Goal: Check status: Check status

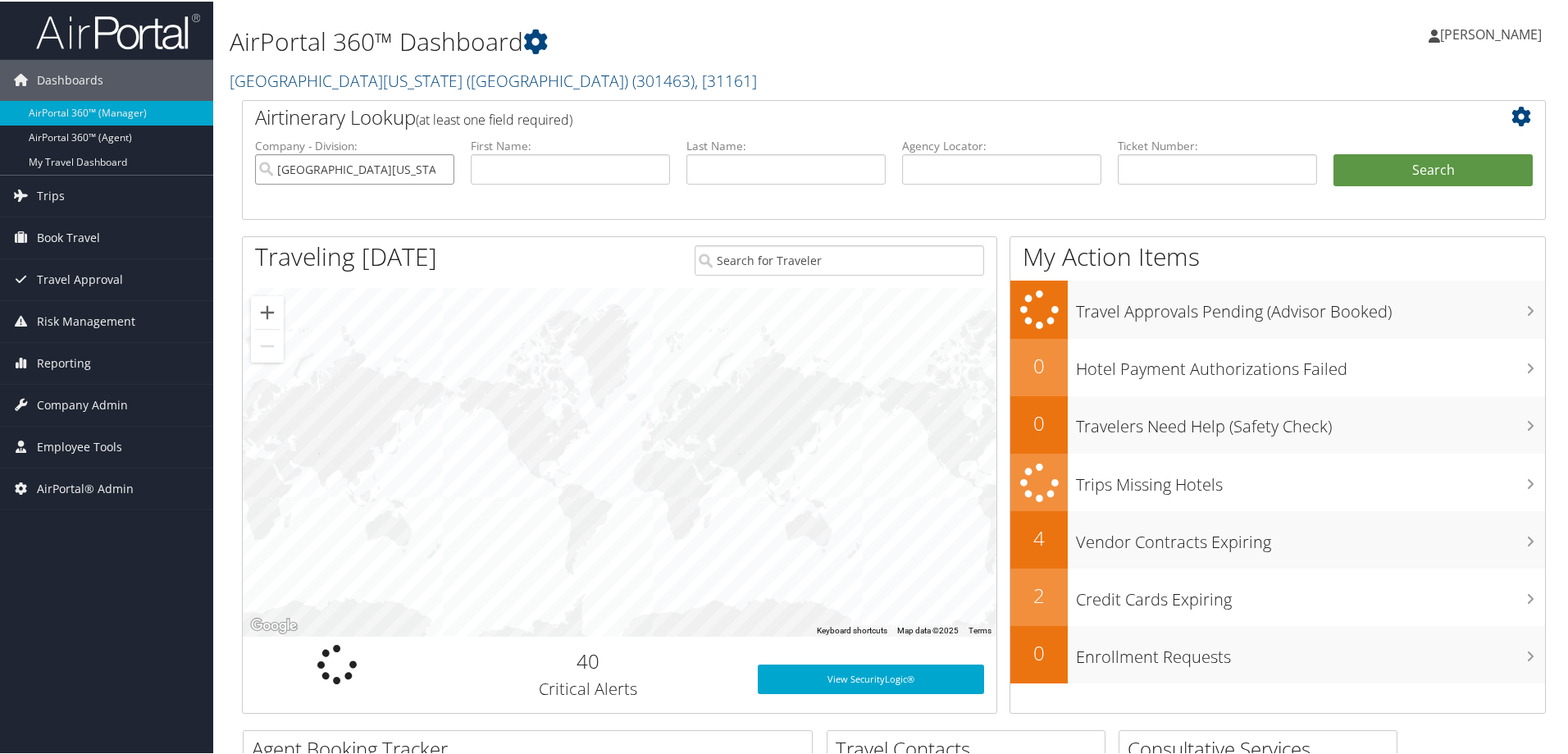
click at [436, 168] on input "[GEOGRAPHIC_DATA][US_STATE] ([GEOGRAPHIC_DATA])" at bounding box center [354, 168] width 199 height 31
click at [347, 171] on input "search" at bounding box center [354, 168] width 199 height 31
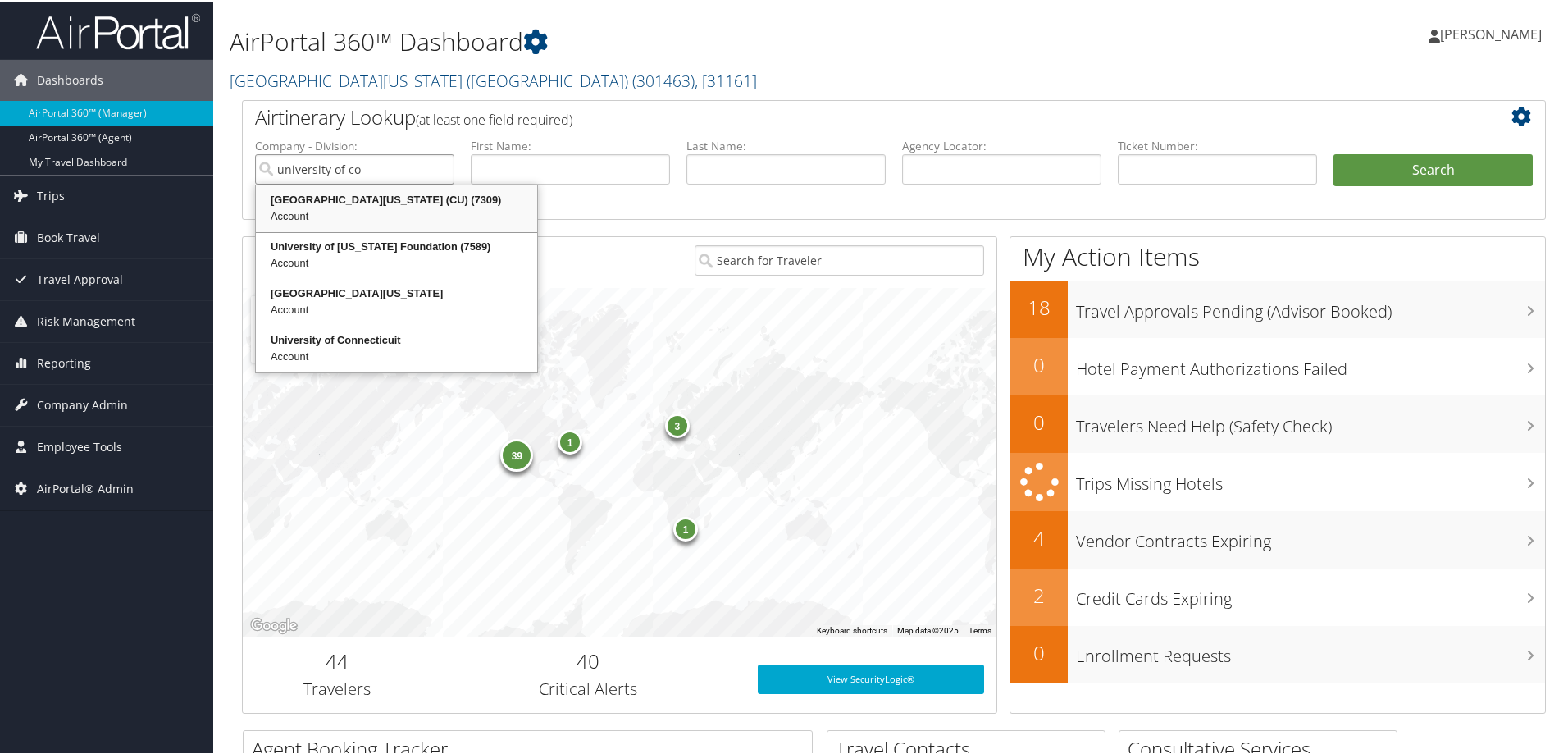
click at [348, 214] on div "Account" at bounding box center [397, 215] width 277 height 16
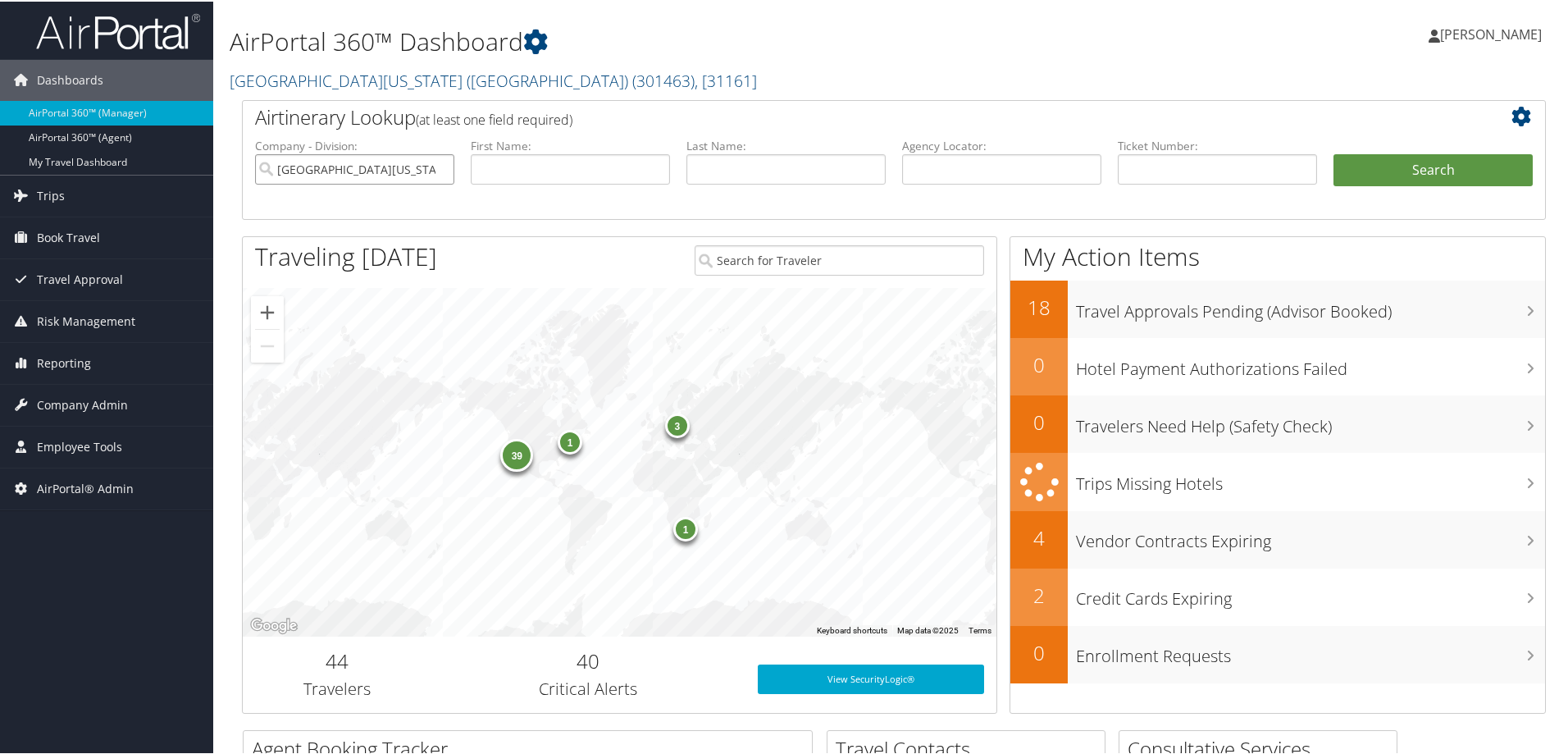
type input "[GEOGRAPHIC_DATA][US_STATE] (CU)"
click at [526, 171] on input "text" at bounding box center [570, 168] width 199 height 31
click at [547, 159] on input "text" at bounding box center [570, 168] width 199 height 31
type input "Diego"
type input "[PERSON_NAME]"
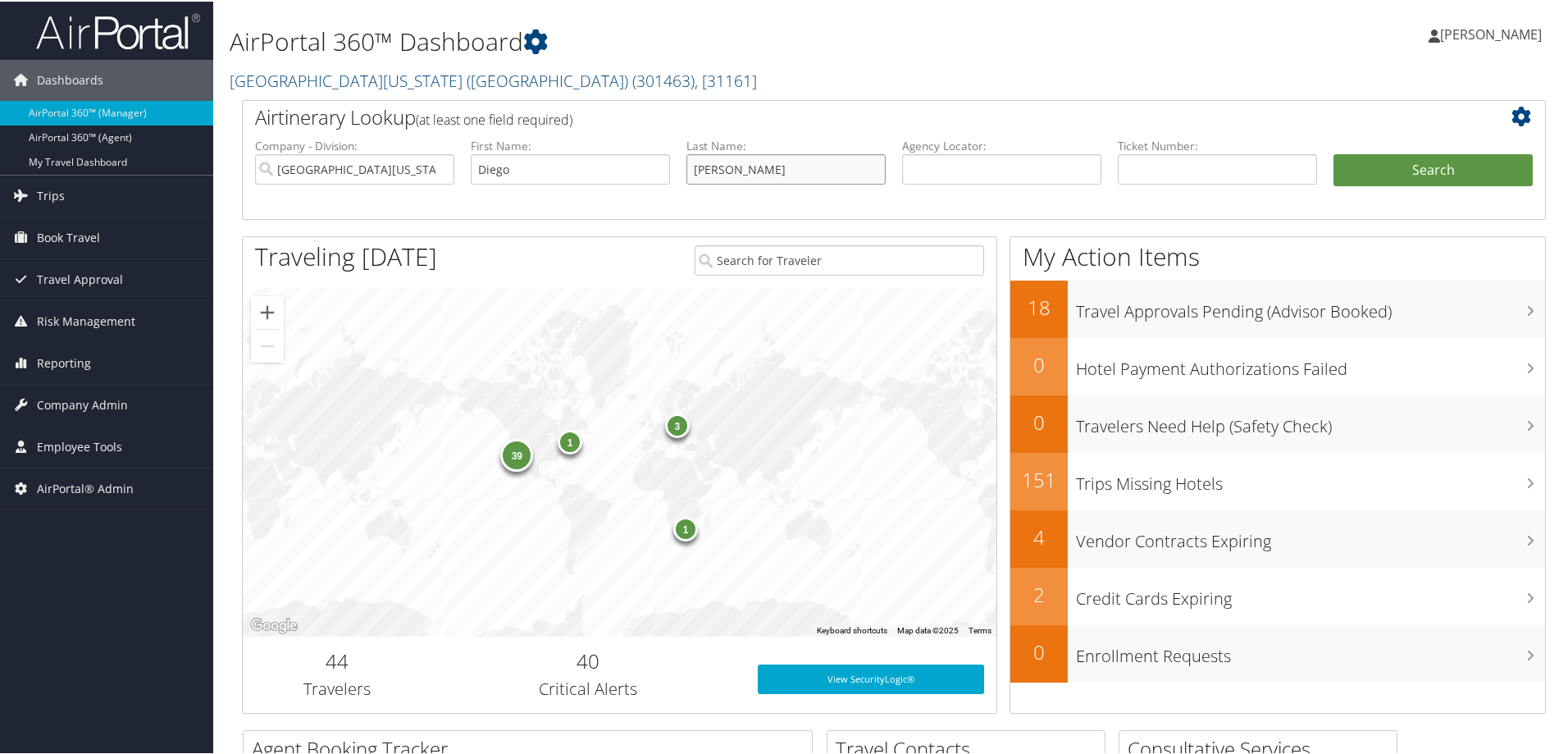
click at [1333, 152] on button "Search" at bounding box center [1433, 169] width 199 height 33
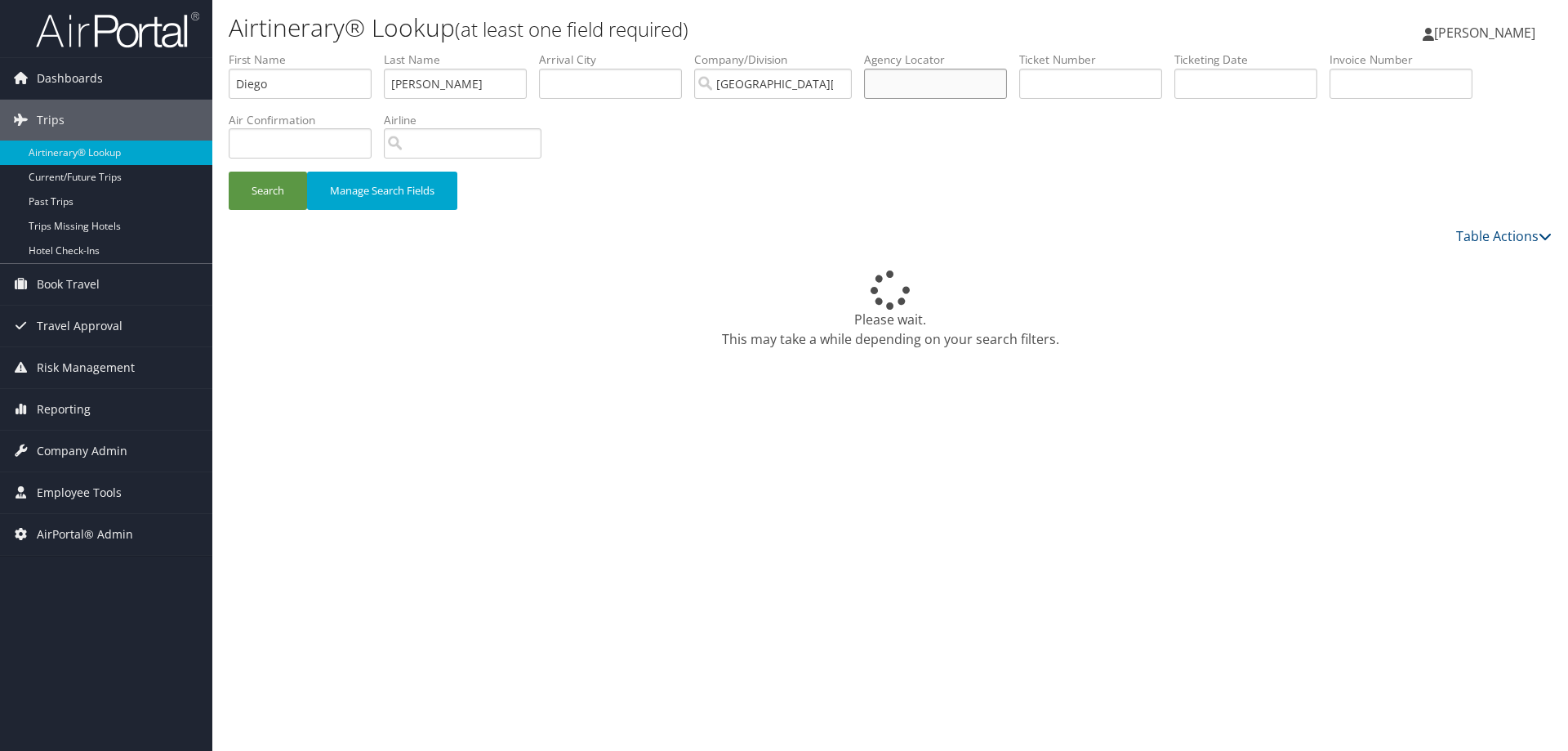
click at [937, 88] on input "text" at bounding box center [936, 84] width 143 height 31
paste input "D1Y40H"
type input "D1Y40H"
click at [279, 188] on button "Search" at bounding box center [268, 191] width 78 height 38
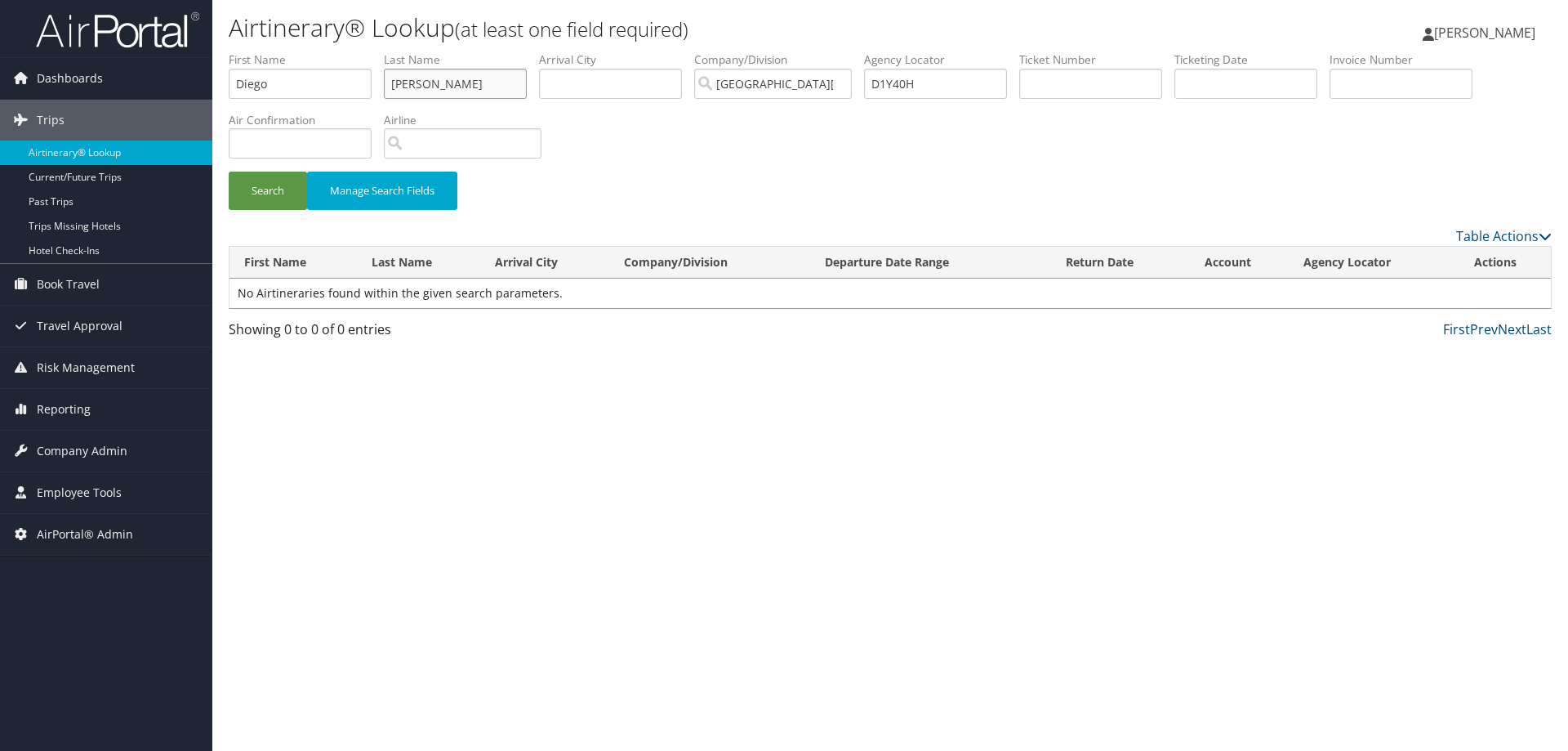
drag, startPoint x: 490, startPoint y: 74, endPoint x: 231, endPoint y: 60, distance: 259.4
click at [231, 52] on ul "First Name Diego Last Name Sanchez Departure City Arrival City Company/Division…" at bounding box center [890, 52] width 1323 height 0
click at [271, 191] on button "Search" at bounding box center [268, 191] width 78 height 38
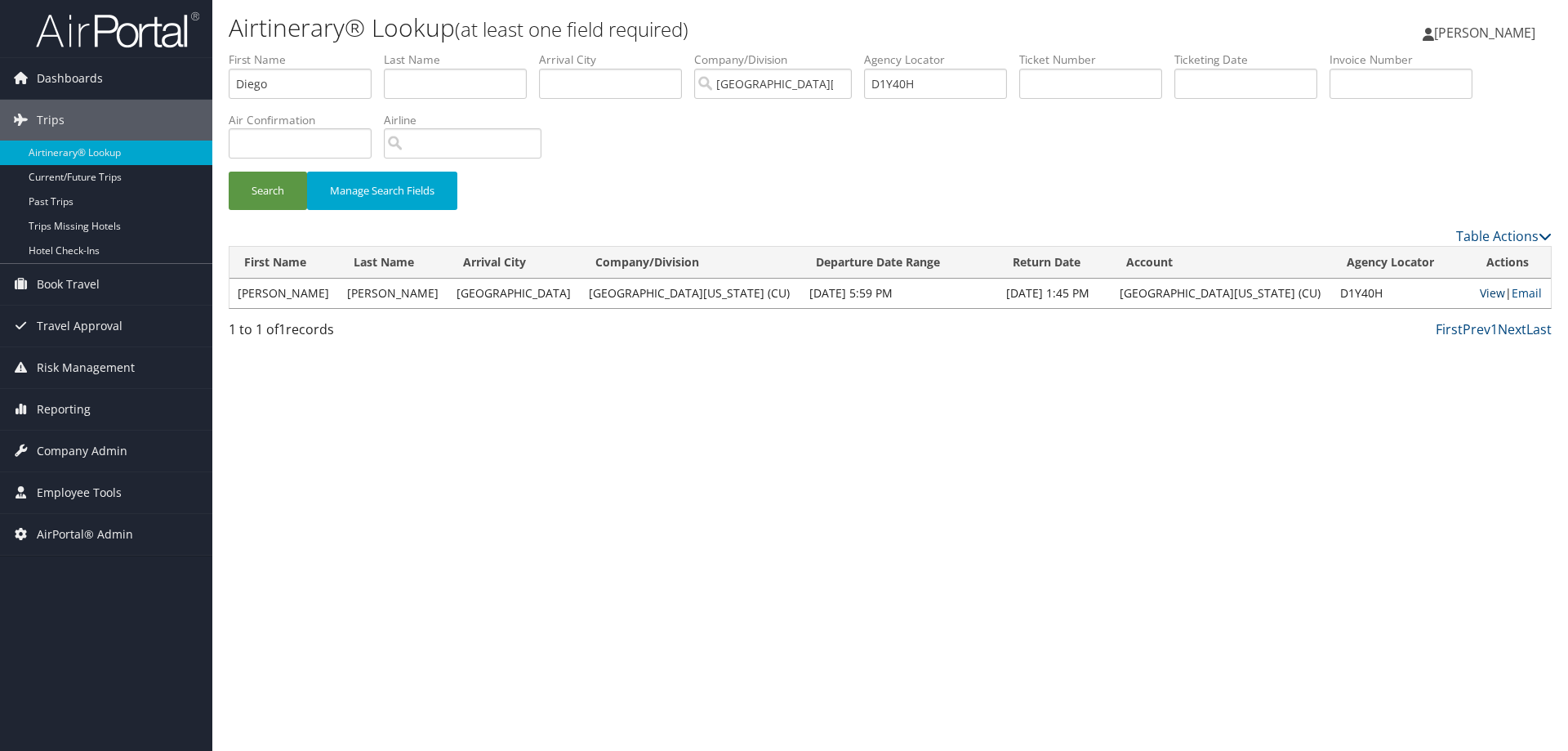
click at [1479, 295] on link "View" at bounding box center [1492, 293] width 26 height 15
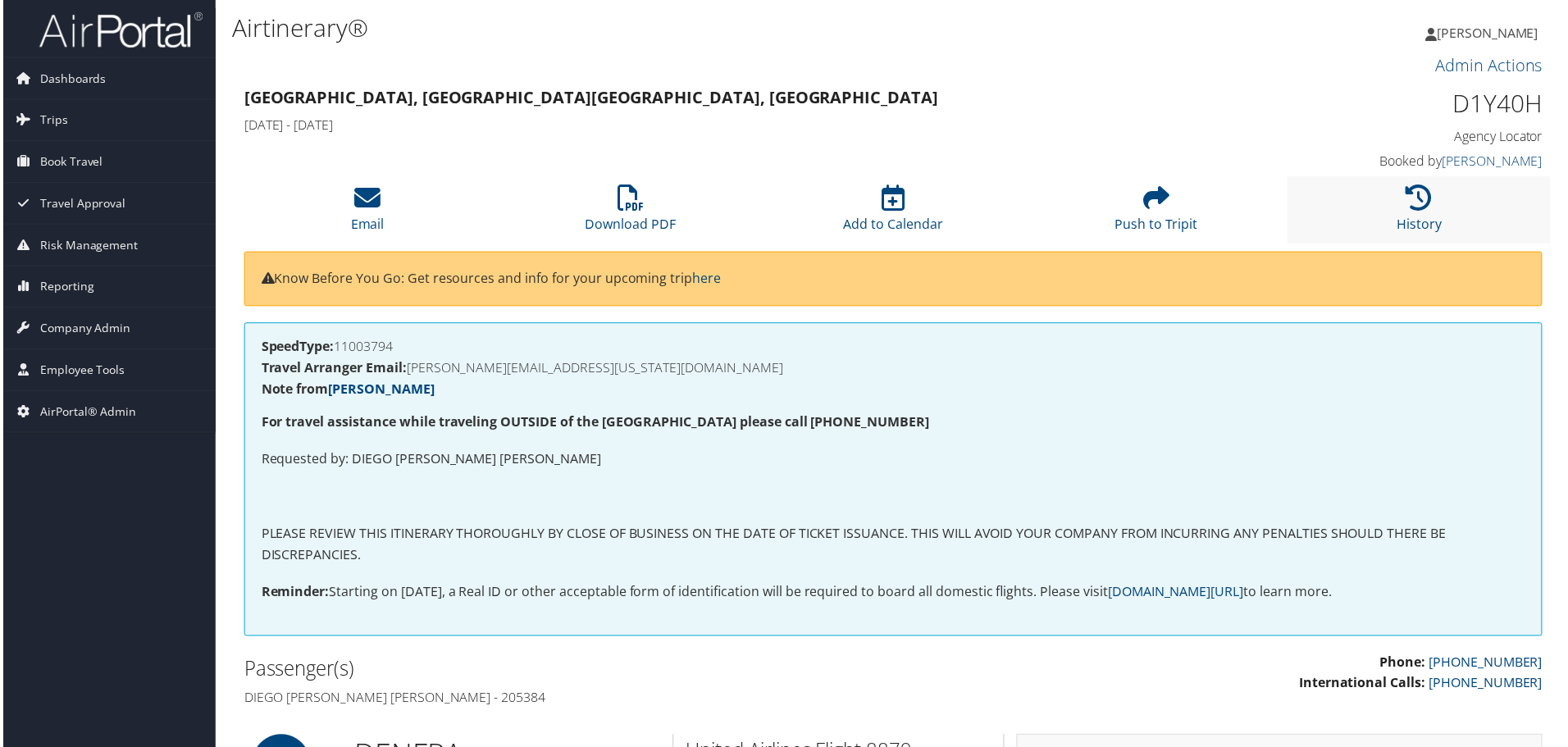
click at [1419, 215] on li "History" at bounding box center [1422, 210] width 264 height 66
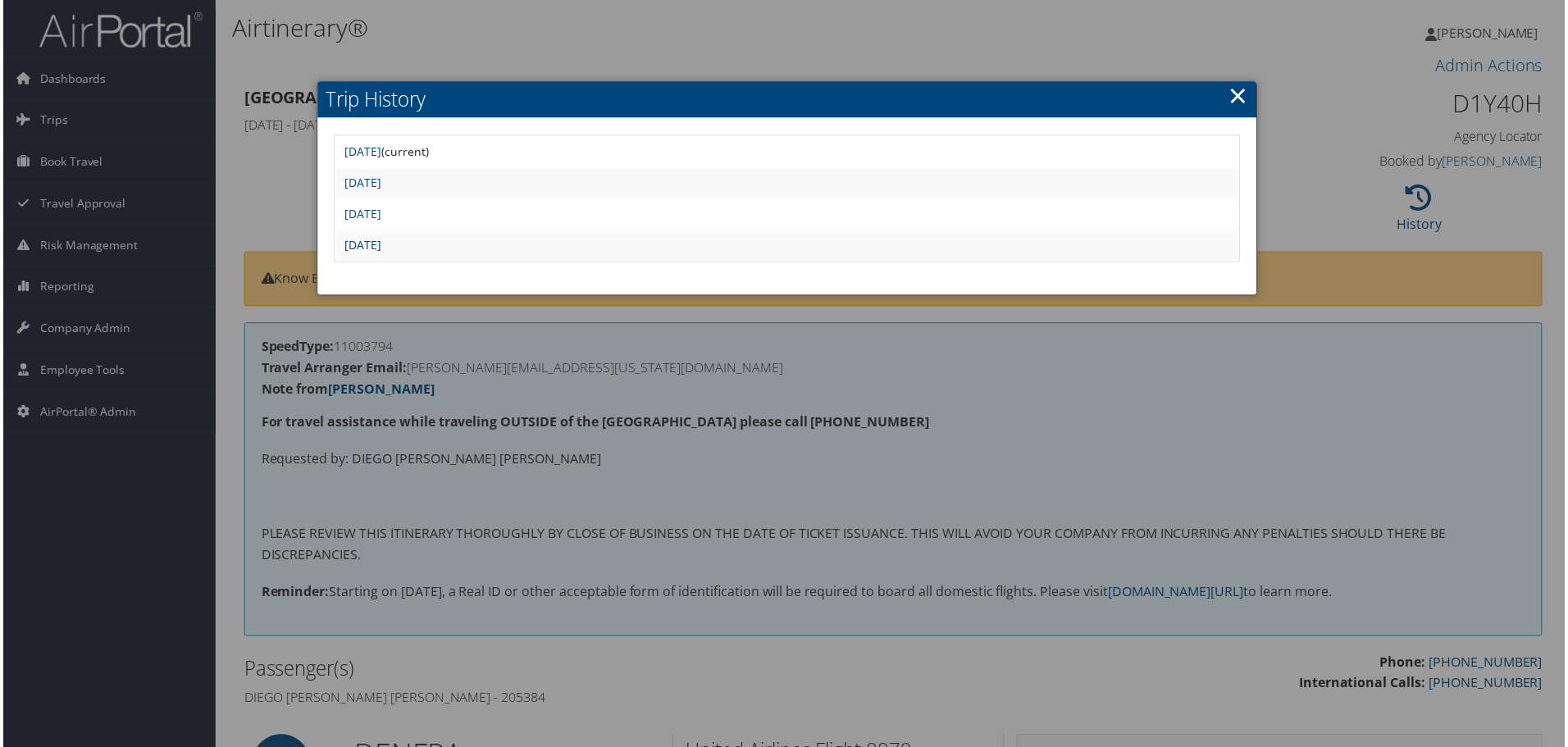
click at [371, 243] on link "Fri Aug 8 16:20:16 MDT 2025" at bounding box center [361, 245] width 37 height 15
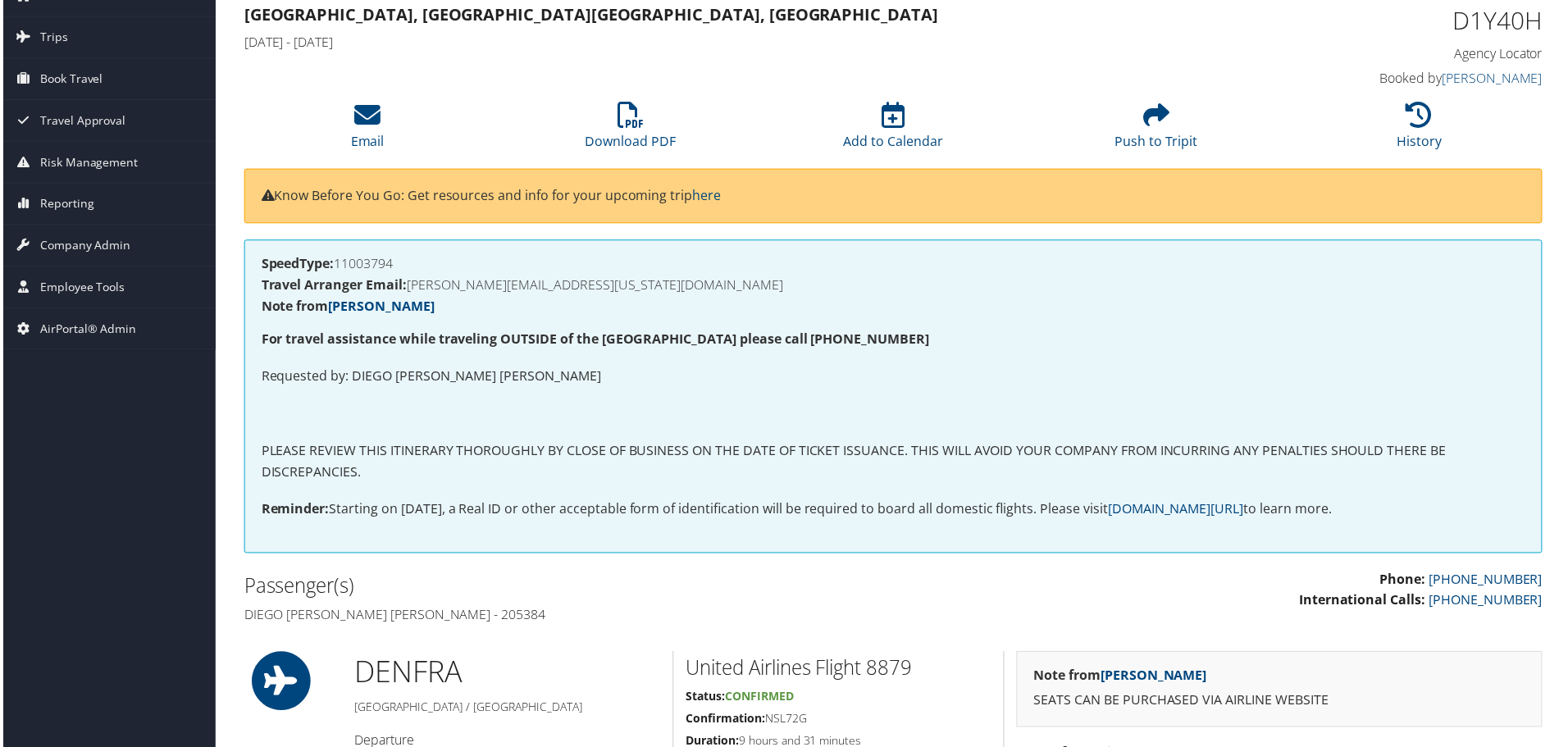
scroll to position [82, 0]
click at [1488, 14] on h1 "D1Y40H" at bounding box center [1392, 22] width 307 height 34
click at [1483, 14] on h1 "D1Y40H" at bounding box center [1392, 22] width 307 height 34
click at [1476, 22] on h1 "D1Y40H" at bounding box center [1392, 22] width 307 height 34
click at [1474, 26] on h1 "D1Y40H" at bounding box center [1392, 22] width 307 height 34
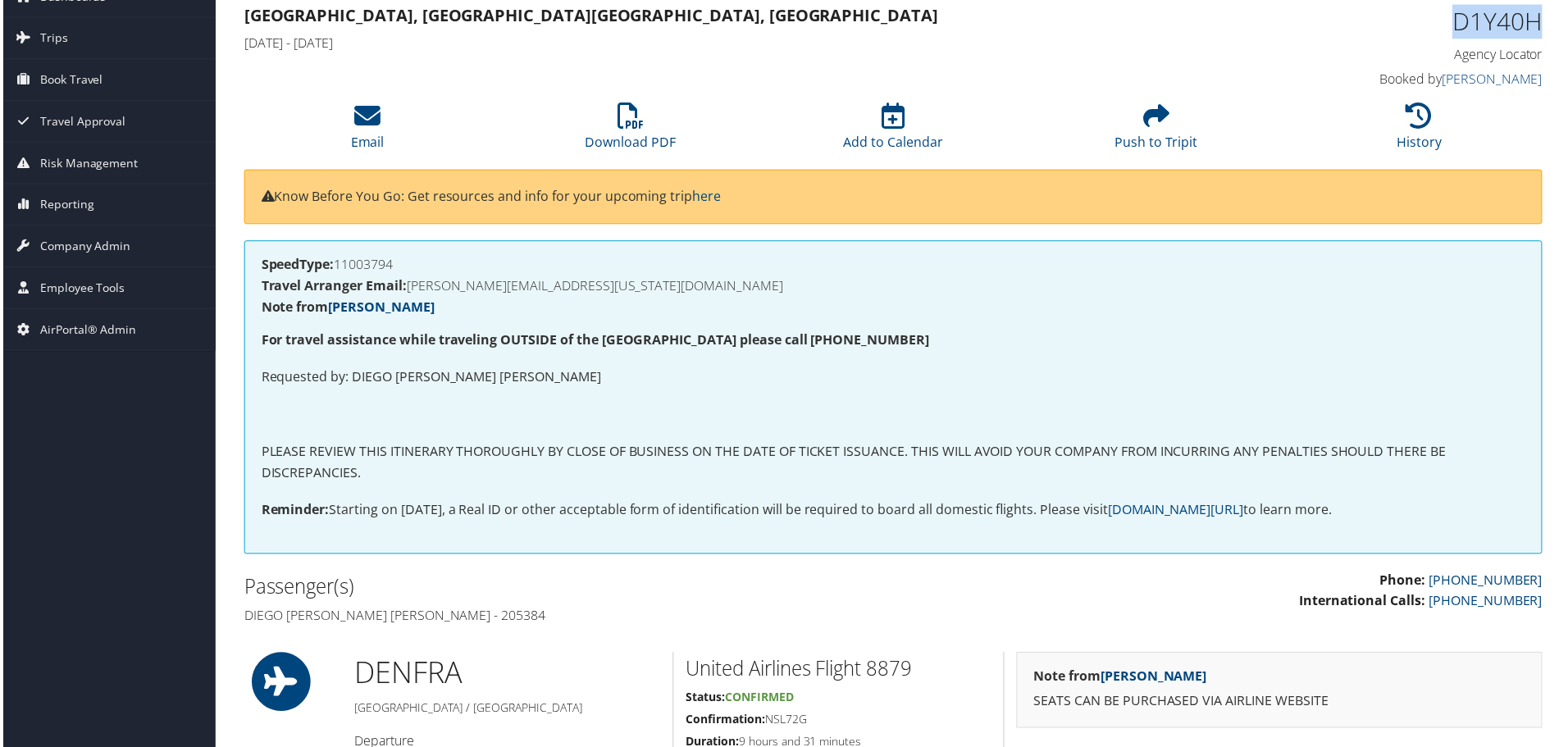
click at [1474, 27] on h1 "D1Y40H" at bounding box center [1392, 22] width 307 height 34
click at [1473, 32] on h1 "D1Y40H" at bounding box center [1392, 22] width 307 height 34
click at [1480, 32] on h1 "D1Y40H" at bounding box center [1392, 22] width 307 height 34
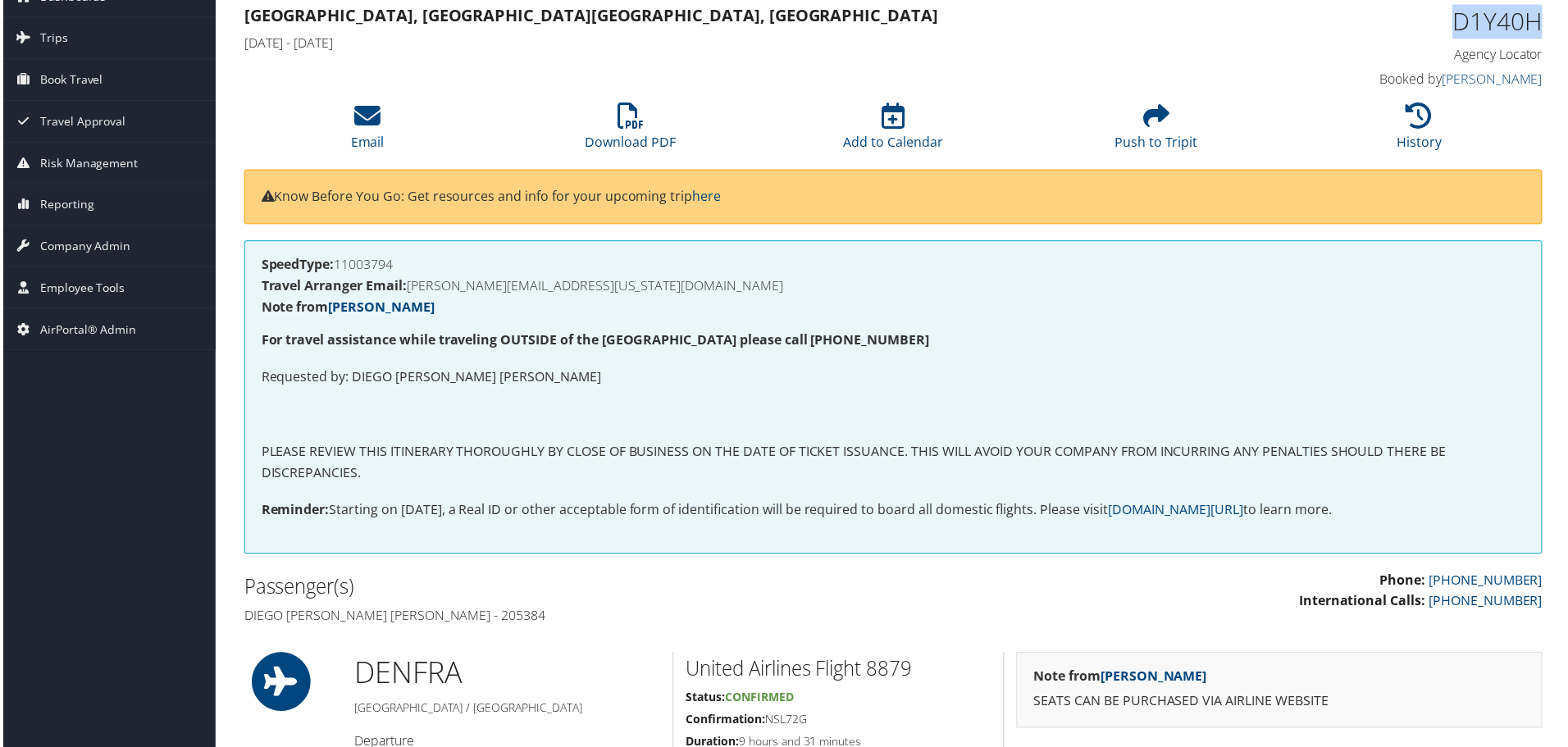
click at [1481, 32] on h1 "D1Y40H" at bounding box center [1392, 22] width 307 height 34
